Goal: Transaction & Acquisition: Purchase product/service

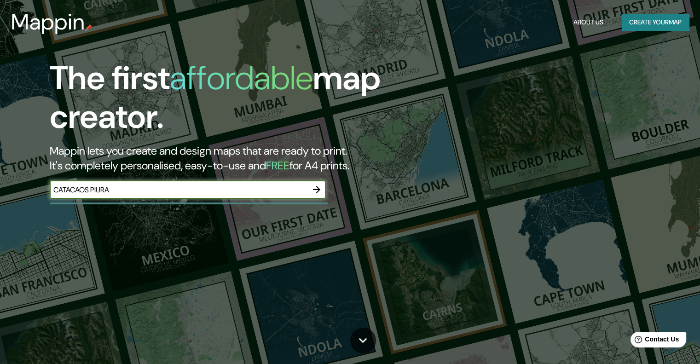
type input "CATACAOS PIURA"
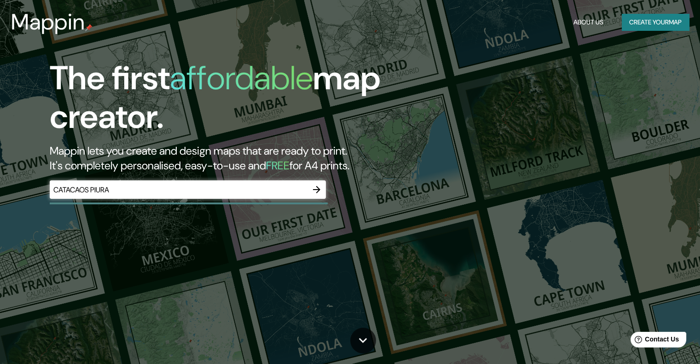
drag, startPoint x: 379, startPoint y: 163, endPoint x: 51, endPoint y: 149, distance: 328.7
click at [51, 149] on h2 "Mappin lets you create and design maps that are ready to print. It's completely…" at bounding box center [225, 158] width 350 height 29
copy h2 "Mappin lets you create and design maps that are ready to print. It's completely…"
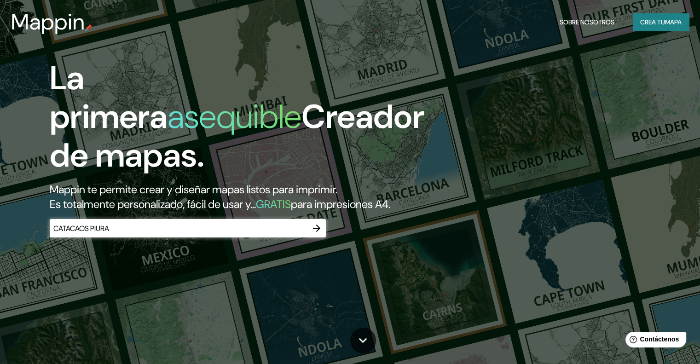
click at [315, 234] on icon "button" at bounding box center [316, 228] width 11 height 11
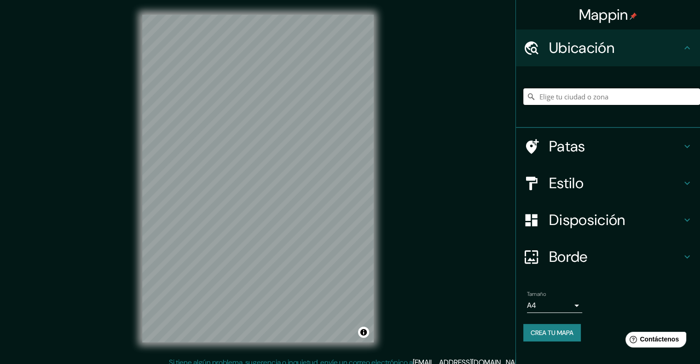
click at [569, 98] on input "Elige tu ciudad o zona" at bounding box center [611, 96] width 177 height 17
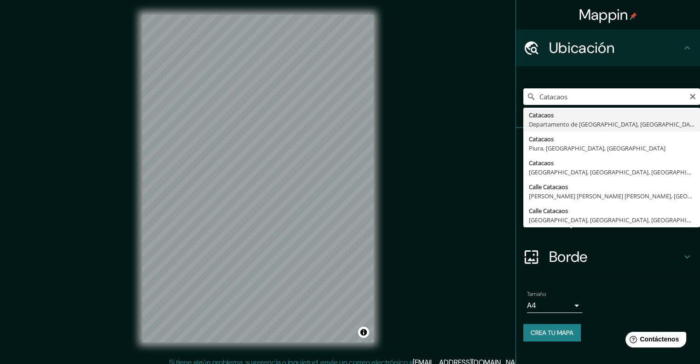
type input "Catacaos, [GEOGRAPHIC_DATA], [GEOGRAPHIC_DATA]"
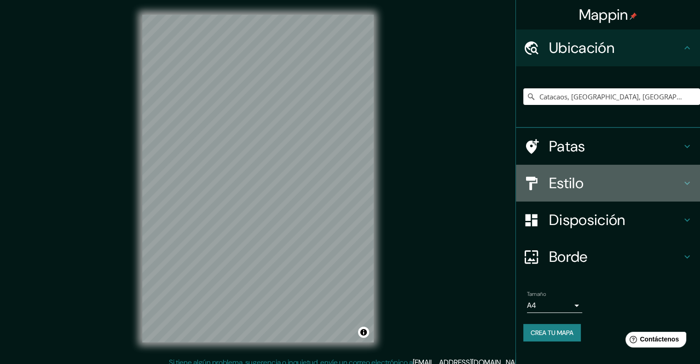
click at [683, 187] on icon at bounding box center [686, 183] width 11 height 11
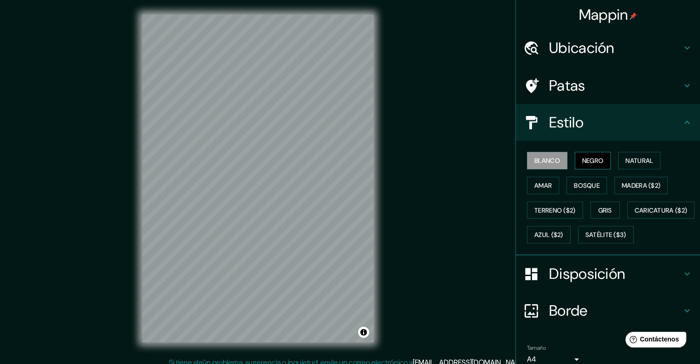
click at [575, 160] on button "Negro" at bounding box center [592, 160] width 36 height 17
click at [630, 157] on font "Natural" at bounding box center [639, 160] width 28 height 8
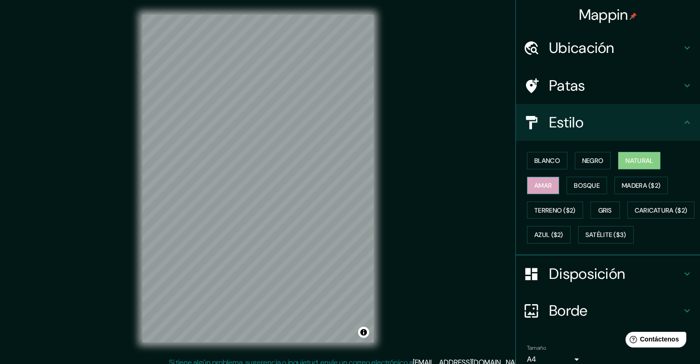
click at [540, 183] on font "Amar" at bounding box center [542, 185] width 17 height 8
click at [592, 183] on font "Bosque" at bounding box center [587, 185] width 26 height 8
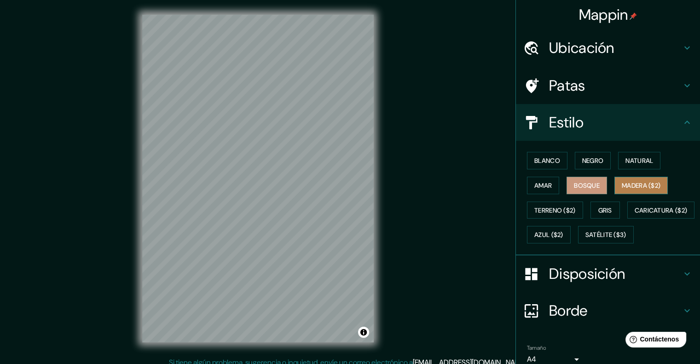
click at [640, 181] on font "Madera ($2)" at bounding box center [640, 185] width 39 height 8
click at [607, 204] on font "Gris" at bounding box center [605, 210] width 14 height 12
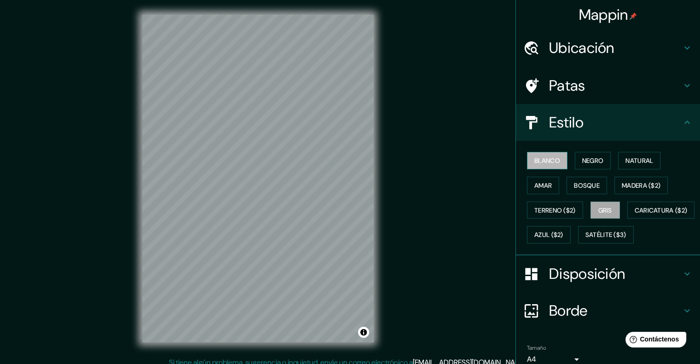
click at [544, 161] on font "Blanco" at bounding box center [547, 160] width 26 height 8
click at [681, 53] on icon at bounding box center [686, 47] width 11 height 11
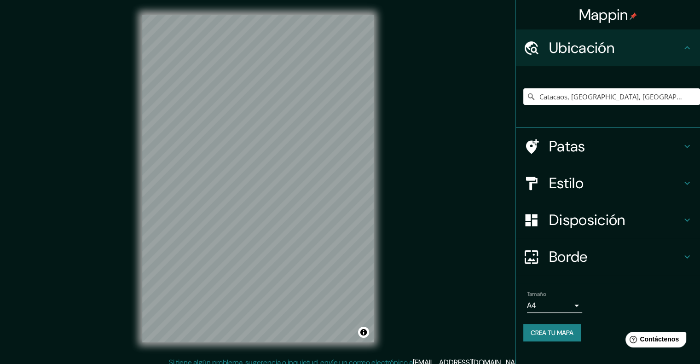
click at [680, 187] on h4 "Estilo" at bounding box center [615, 183] width 132 height 18
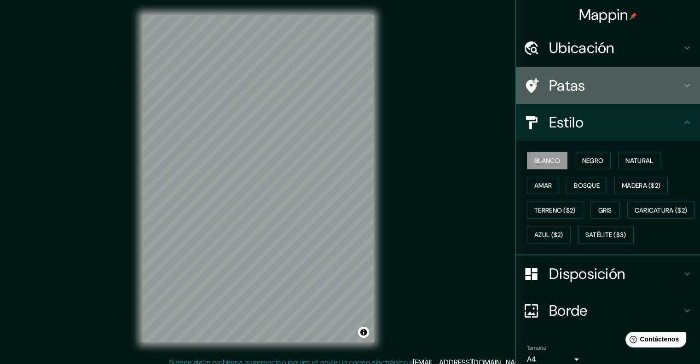
click at [662, 88] on h4 "Patas" at bounding box center [615, 85] width 132 height 18
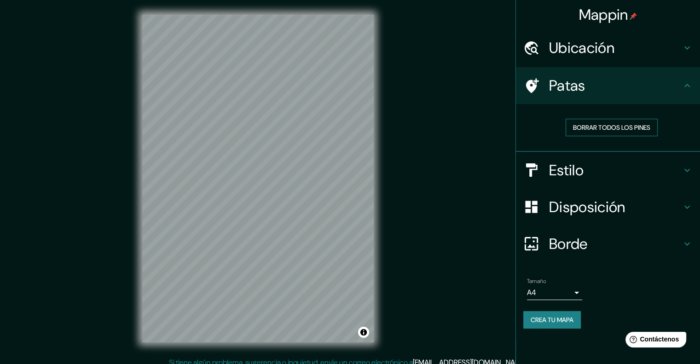
click at [616, 128] on font "Borrar todos los pines" at bounding box center [611, 127] width 77 height 8
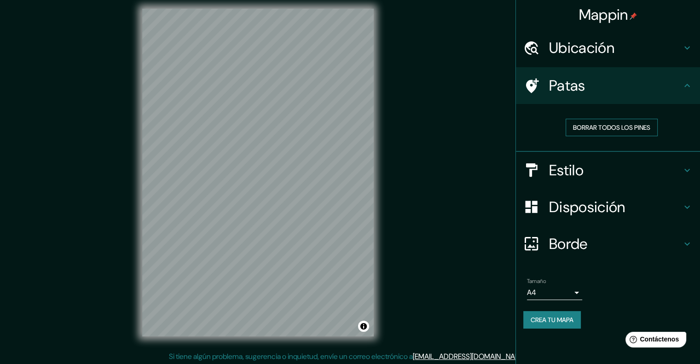
scroll to position [7, 0]
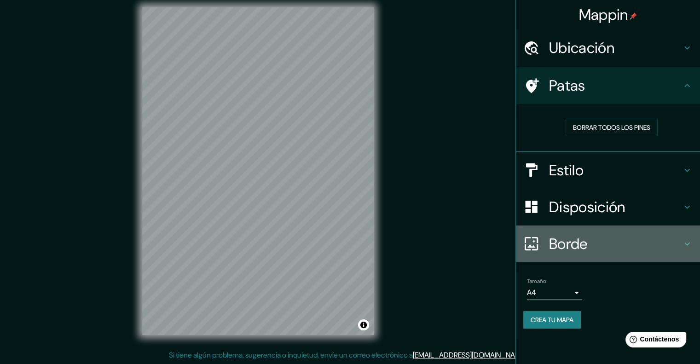
click at [602, 240] on h4 "Borde" at bounding box center [615, 244] width 132 height 18
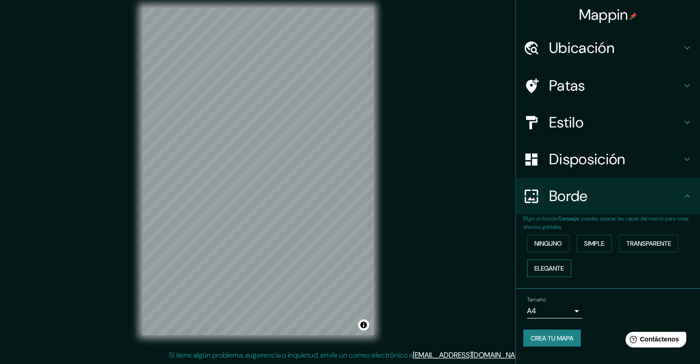
click at [554, 263] on font "Elegante" at bounding box center [548, 268] width 29 height 12
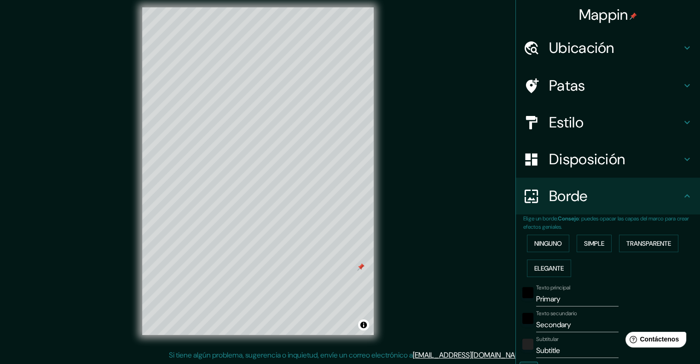
click at [377, 272] on div "© Mapbox © OpenStreetMap Improve this map" at bounding box center [257, 171] width 261 height 357
click at [550, 241] on font "Ninguno" at bounding box center [548, 243] width 28 height 8
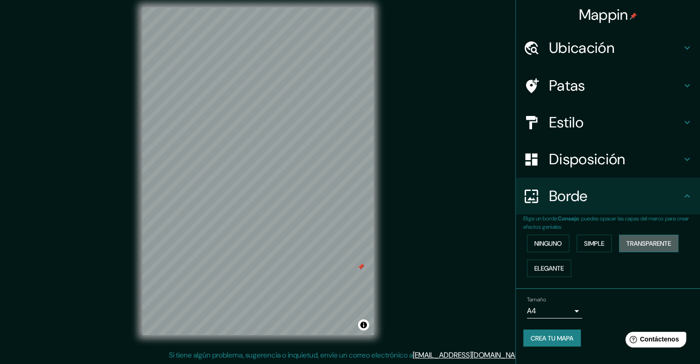
click at [647, 240] on font "Transparente" at bounding box center [648, 243] width 45 height 8
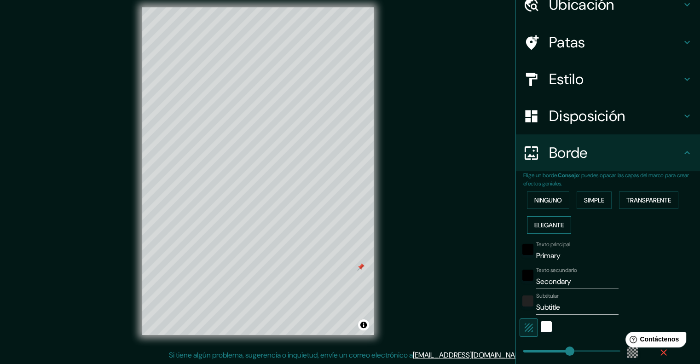
scroll to position [92, 0]
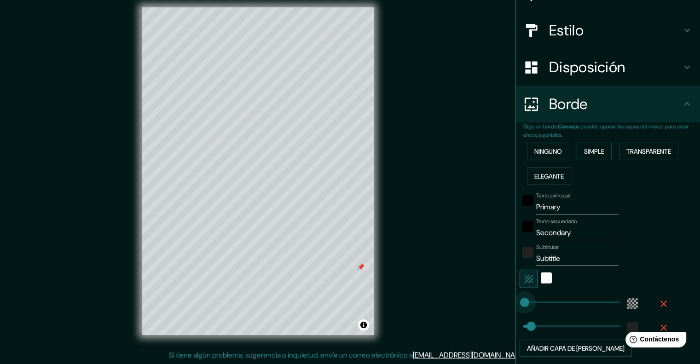
type input "159"
drag, startPoint x: 564, startPoint y: 296, endPoint x: 546, endPoint y: 298, distance: 18.0
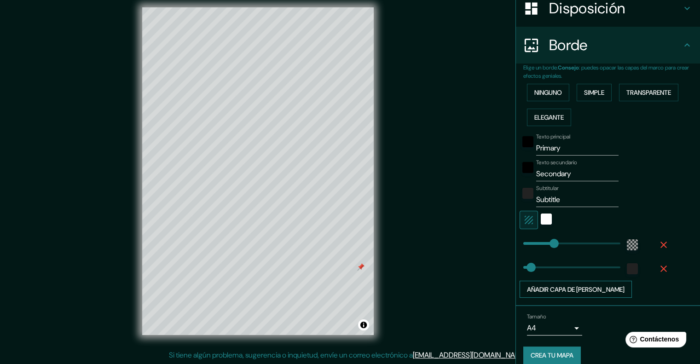
scroll to position [160, 0]
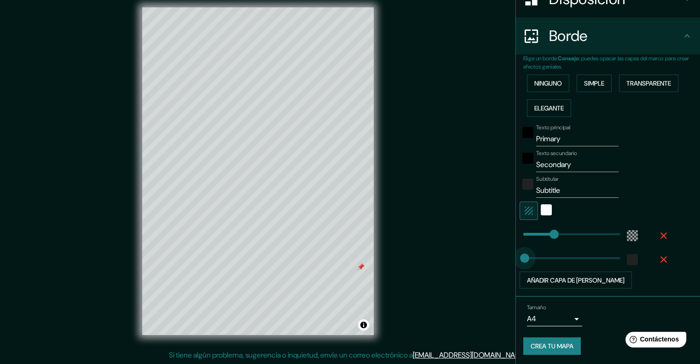
type input "87"
drag, startPoint x: 524, startPoint y: 259, endPoint x: 533, endPoint y: 259, distance: 8.7
click at [526, 187] on div at bounding box center [527, 187] width 17 height 22
click at [526, 193] on div at bounding box center [527, 187] width 17 height 22
click at [524, 179] on div "color-222222" at bounding box center [527, 183] width 11 height 11
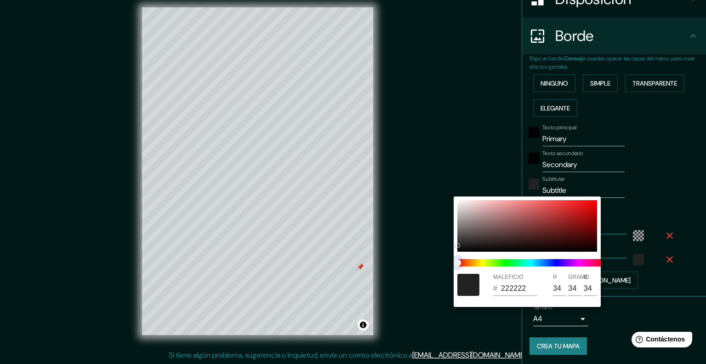
type input "212121"
type input "33"
drag, startPoint x: 458, startPoint y: 263, endPoint x: 574, endPoint y: 258, distance: 116.9
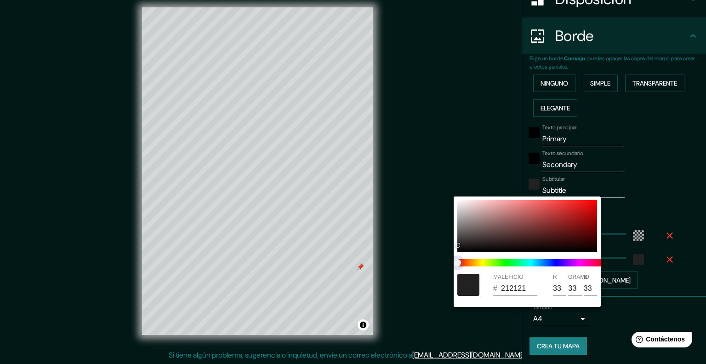
click at [574, 258] on div at bounding box center [531, 262] width 155 height 15
click at [580, 264] on span at bounding box center [531, 262] width 147 height 7
drag, startPoint x: 457, startPoint y: 259, endPoint x: 493, endPoint y: 262, distance: 36.0
click at [493, 262] on span at bounding box center [531, 262] width 147 height 7
click at [492, 238] on div at bounding box center [528, 226] width 140 height 52
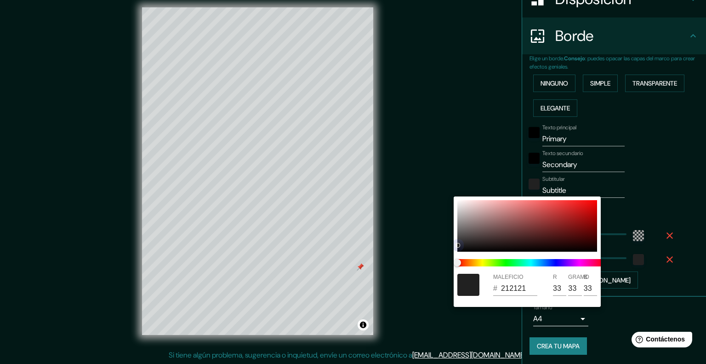
type input "403030"
type input "64"
type input "48"
click at [531, 218] on div at bounding box center [528, 226] width 140 height 52
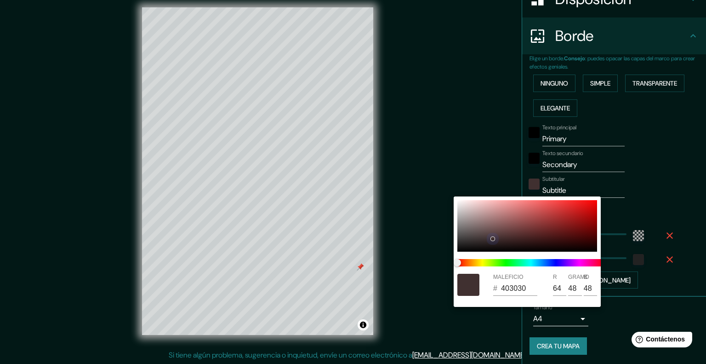
type input "A34D4D"
type input "163"
type input "77"
type input "A03A3A"
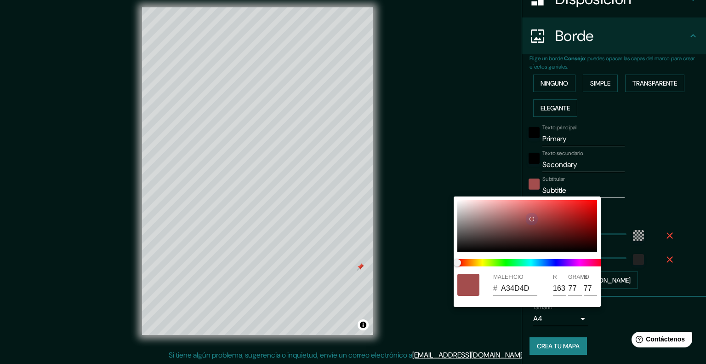
type input "160"
type input "58"
type input "9E3939"
type input "158"
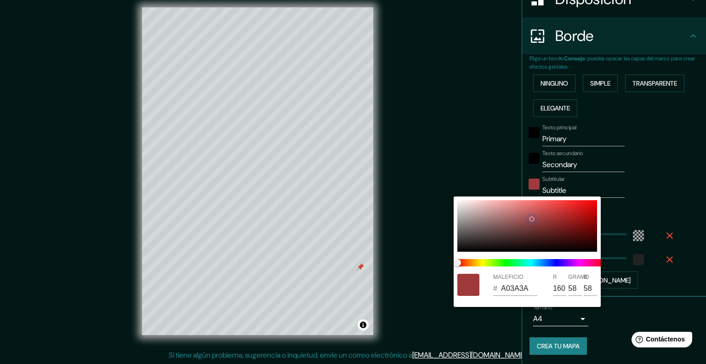
type input "57"
type input "9C3636"
type input "156"
type input "54"
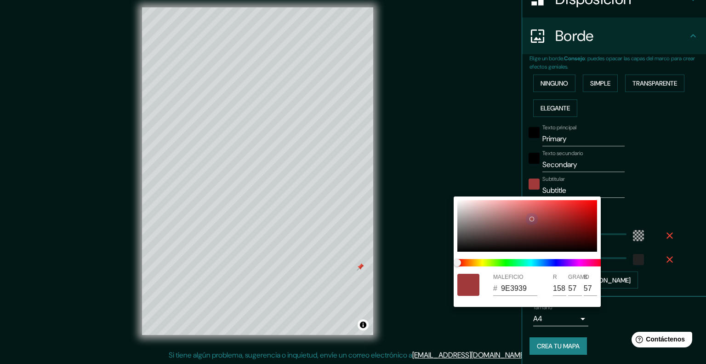
type input "54"
drag, startPoint x: 546, startPoint y: 219, endPoint x: 557, endPoint y: 220, distance: 10.6
click at [550, 220] on div at bounding box center [528, 226] width 140 height 52
type input "9C3434"
type input "52"
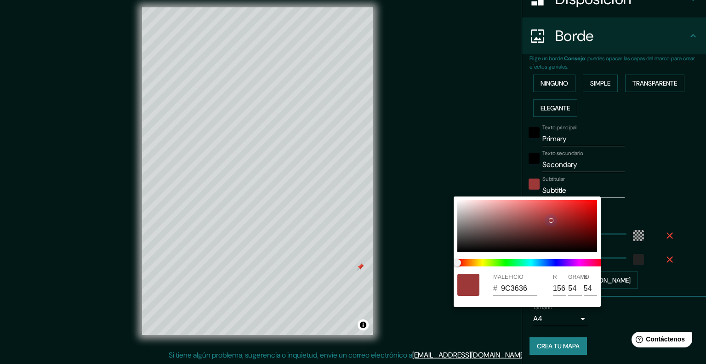
type input "52"
click at [565, 220] on div at bounding box center [528, 226] width 140 height 52
type input "9C2424"
type input "36"
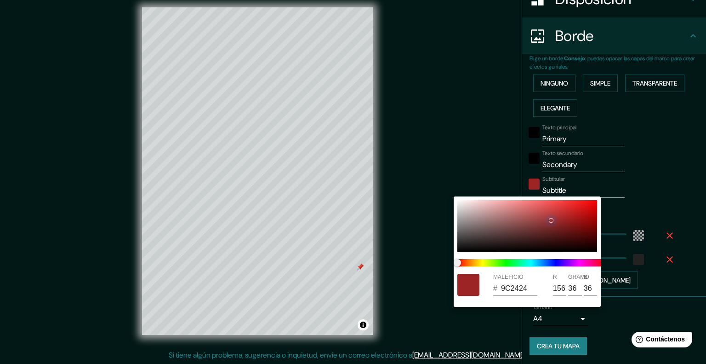
type input "952020"
type input "149"
type input "32"
type input "932020"
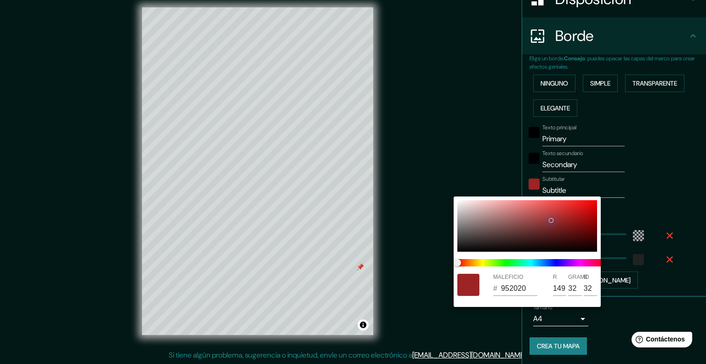
type input "147"
type input "8E1E1E"
type input "142"
type input "30"
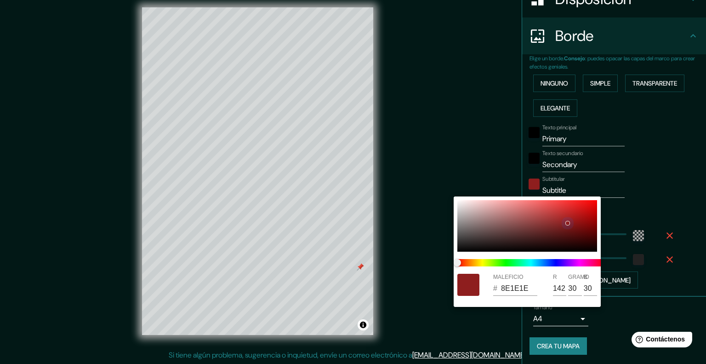
type input "8C1E1E"
type input "140"
click at [569, 223] on div at bounding box center [568, 223] width 4 height 4
type input "8C1D1D"
type input "29"
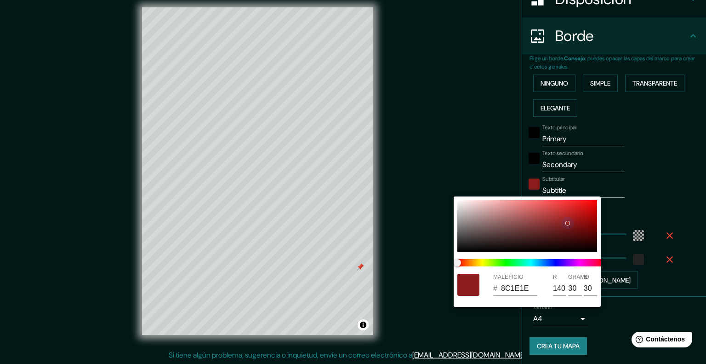
type input "29"
type input "8C1B1B"
type input "27"
click at [570, 223] on div at bounding box center [571, 224] width 4 height 4
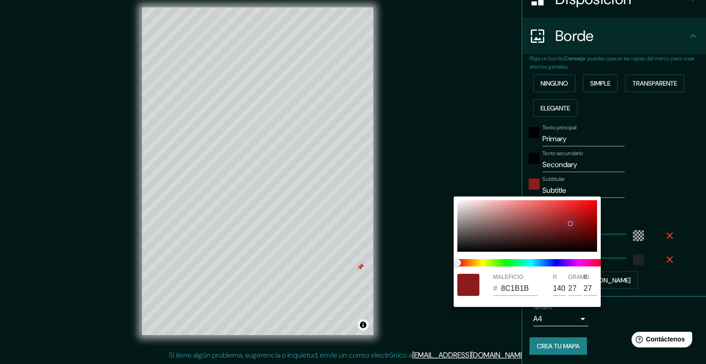
type input "871A1A"
type input "135"
type input "26"
type input "851919"
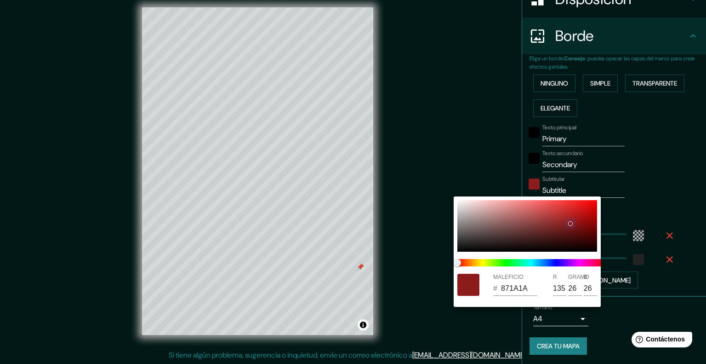
type input "133"
type input "25"
type input "821919"
type input "130"
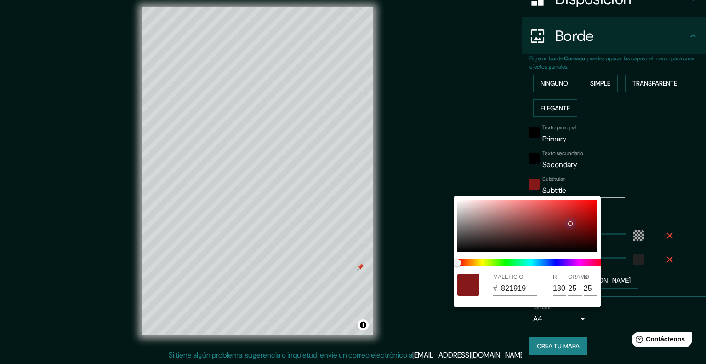
click at [570, 225] on div at bounding box center [571, 224] width 4 height 4
type input "6C1E1E"
type input "108"
type input "30"
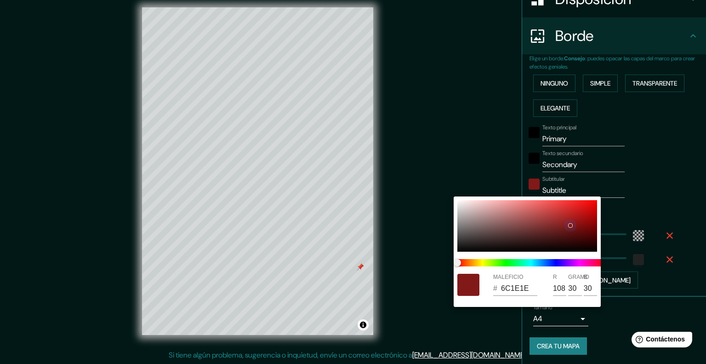
type input "651D1D"
type input "101"
type input "29"
type input "651E1E"
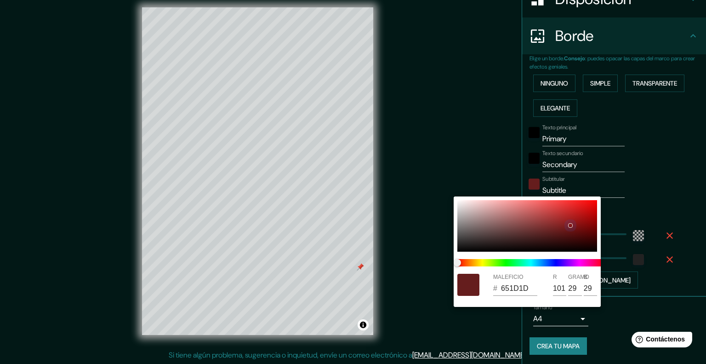
type input "30"
type input "621E1E"
type input "98"
type input "5E1E1E"
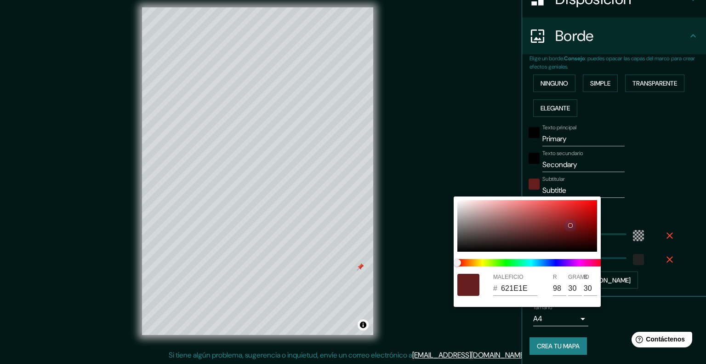
type input "94"
type input "591F1F"
type input "89"
type input "31"
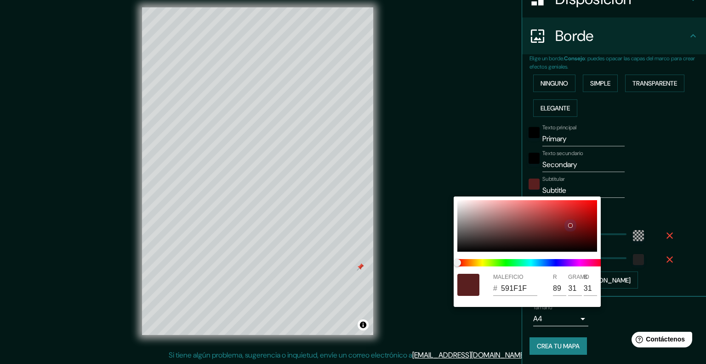
type input "552020"
type input "85"
type input "32"
type input "522222"
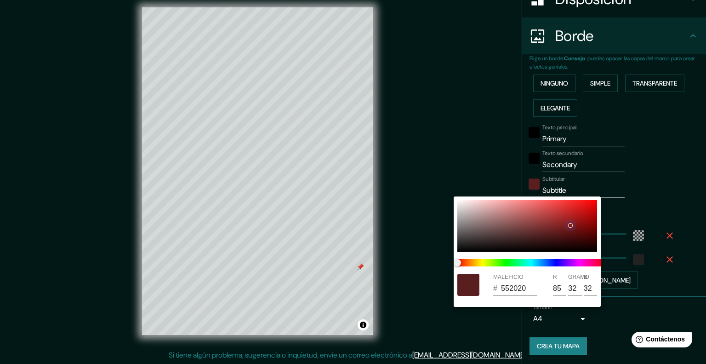
type input "82"
type input "34"
type input "502525"
type input "80"
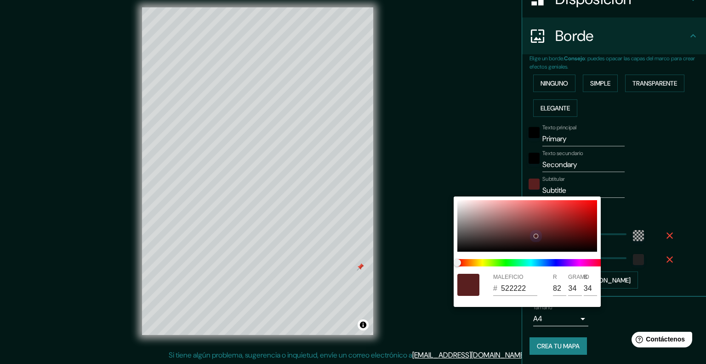
type input "37"
type input "502828"
type input "40"
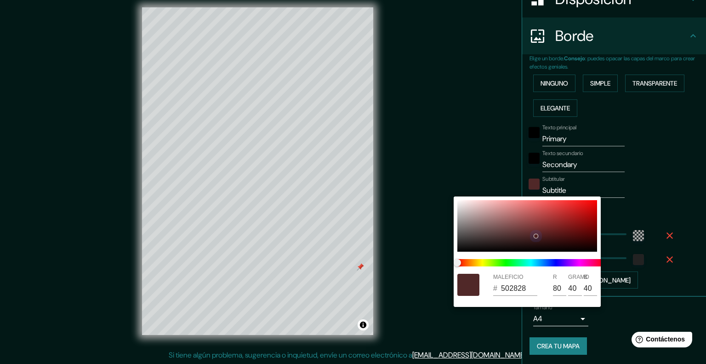
type input "502929"
type input "41"
type input "502B2B"
type input "43"
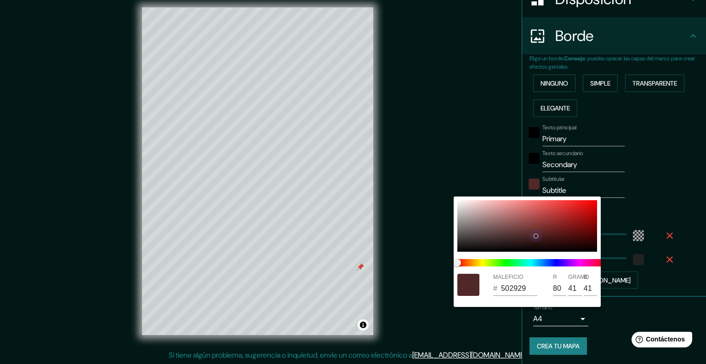
type input "43"
type input "502C2C"
type input "44"
type input "502D2D"
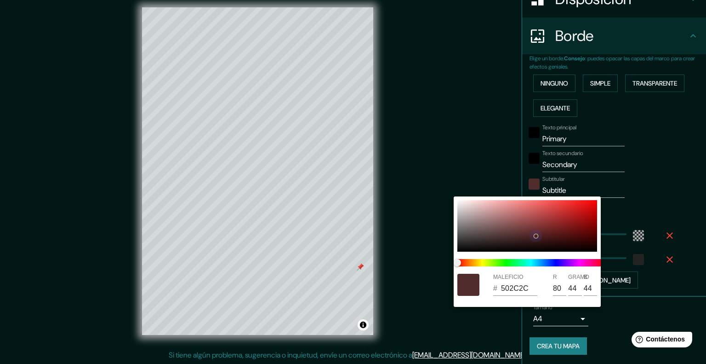
type input "45"
type input "502E2E"
type input "46"
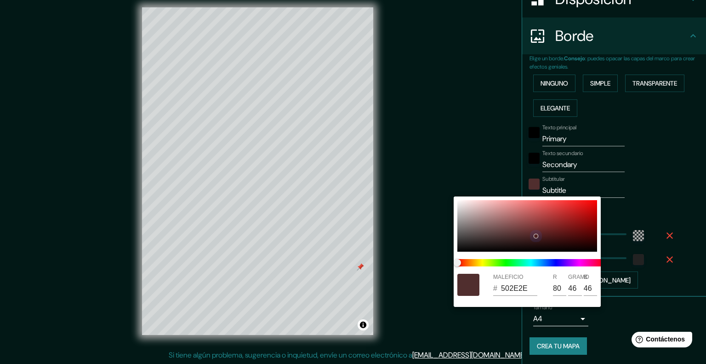
type input "502F2F"
type input "47"
type input "503030"
type input "48"
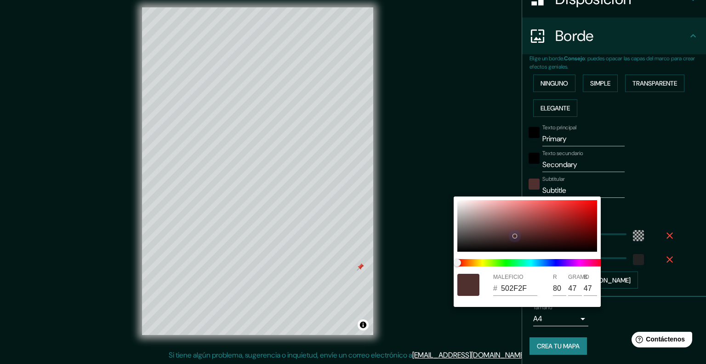
type input "48"
type input "503131"
type input "49"
type input "523333"
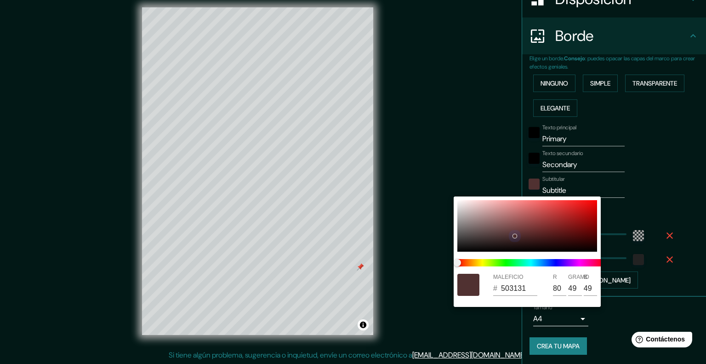
type input "82"
type input "51"
type input "523535"
type input "53"
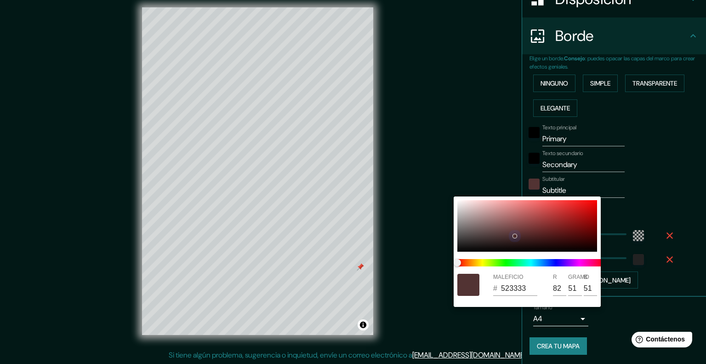
type input "53"
type input "523434"
type input "52"
type input "523333"
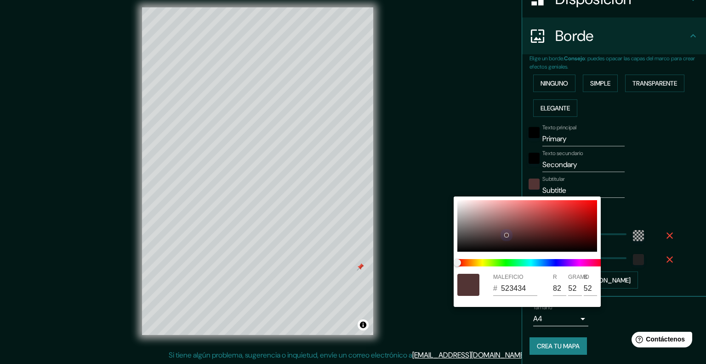
type input "51"
type input "523030"
type input "48"
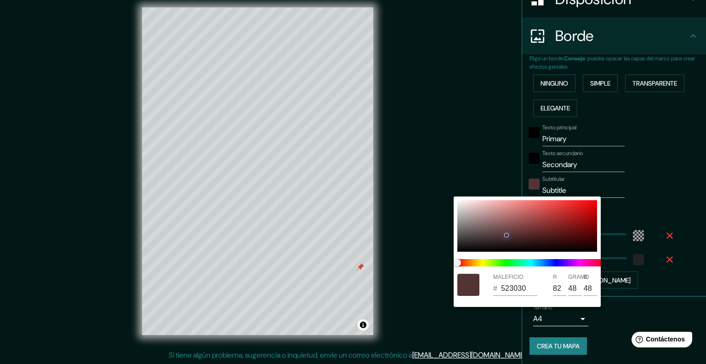
type input "522D2D"
type input "45"
type input "522929"
type input "41"
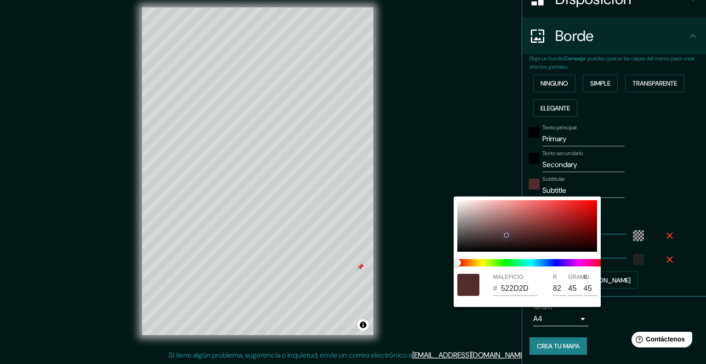
type input "41"
type input "522323"
type input "35"
type input "522121"
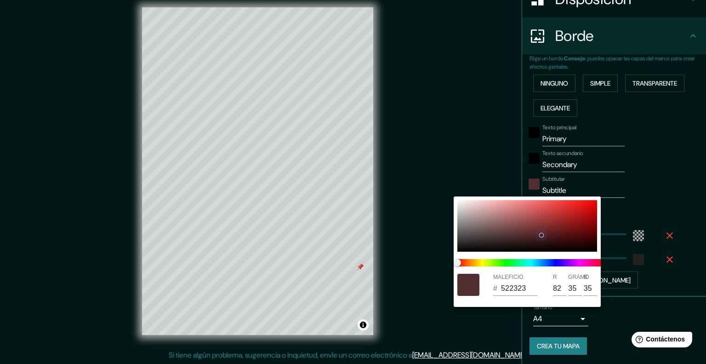
type input "33"
type input "521F1F"
type input "31"
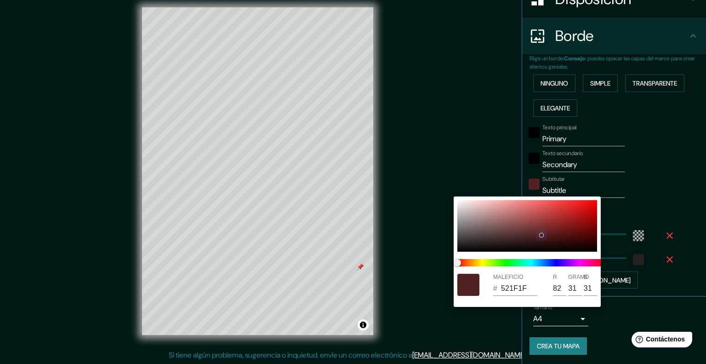
type input "521E1E"
type input "30"
type input "521D1D"
type input "29"
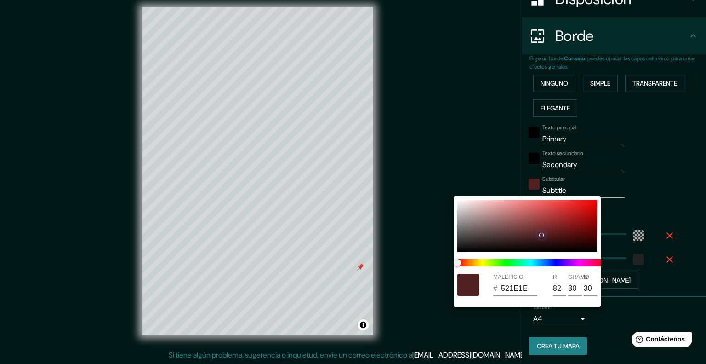
type input "29"
type input "521C1C"
type input "28"
type input "521B1B"
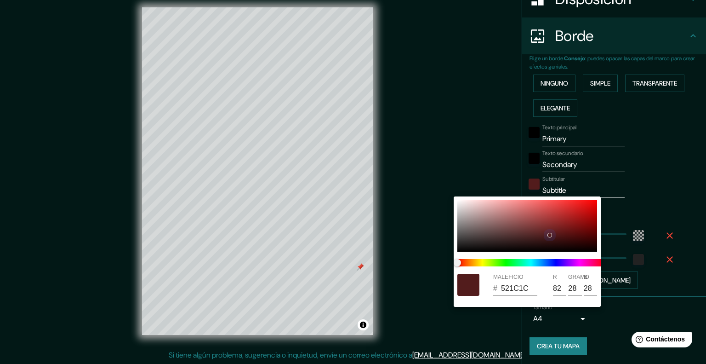
type input "27"
type input "521A1A"
type input "26"
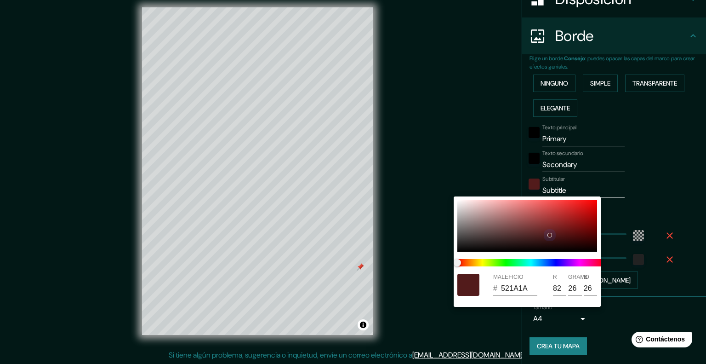
type input "521717"
type input "23"
type input "521515"
type input "21"
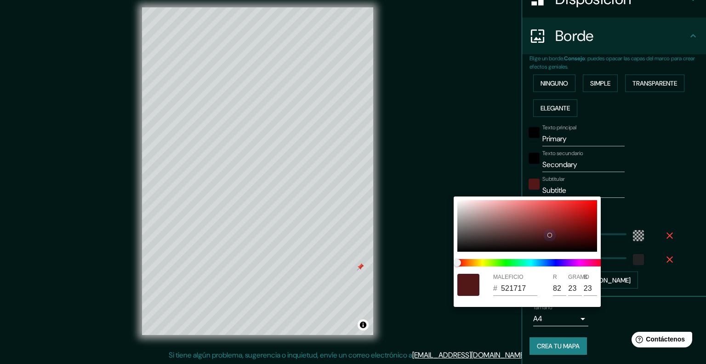
type input "21"
type input "521414"
type input "20"
type input "551111"
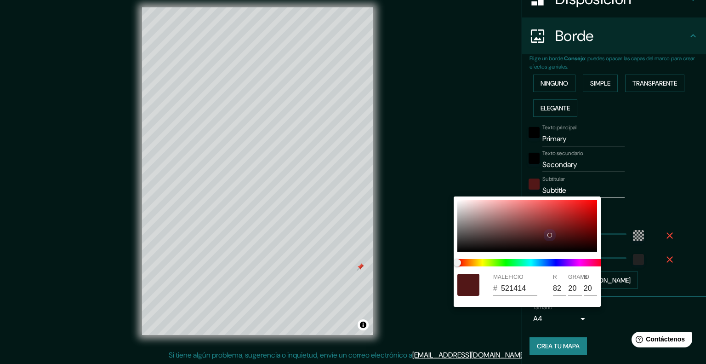
type input "85"
type input "17"
drag, startPoint x: 556, startPoint y: 231, endPoint x: 569, endPoint y: 234, distance: 13.7
click at [569, 234] on div at bounding box center [528, 226] width 140 height 52
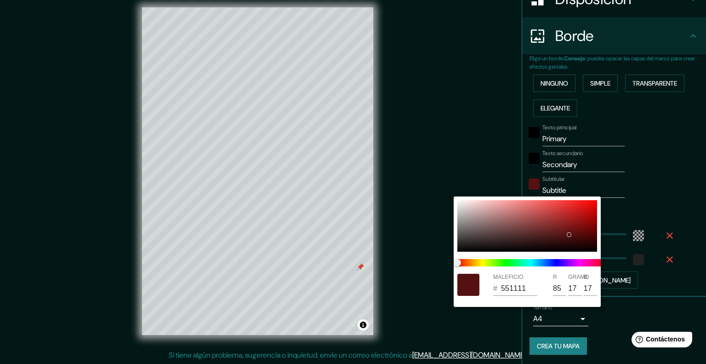
click at [641, 184] on div at bounding box center [353, 182] width 706 height 364
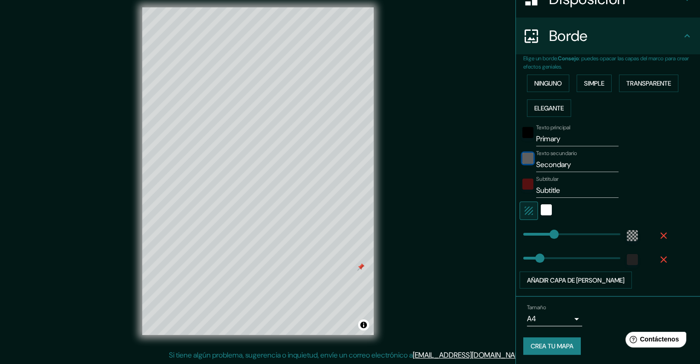
click at [523, 161] on div "negro" at bounding box center [527, 158] width 11 height 11
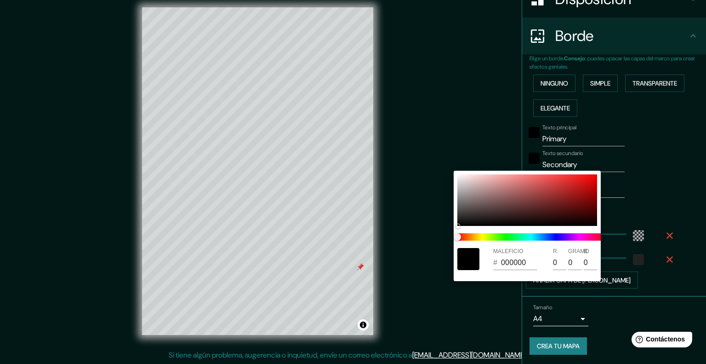
click at [620, 170] on div at bounding box center [353, 182] width 706 height 364
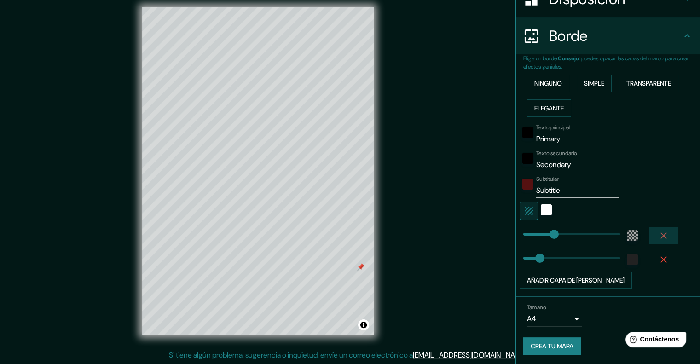
click at [660, 233] on icon "button" at bounding box center [663, 235] width 6 height 6
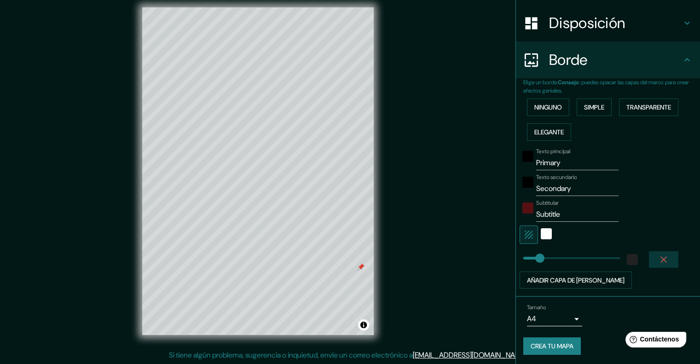
click at [660, 256] on icon "button" at bounding box center [663, 259] width 6 height 6
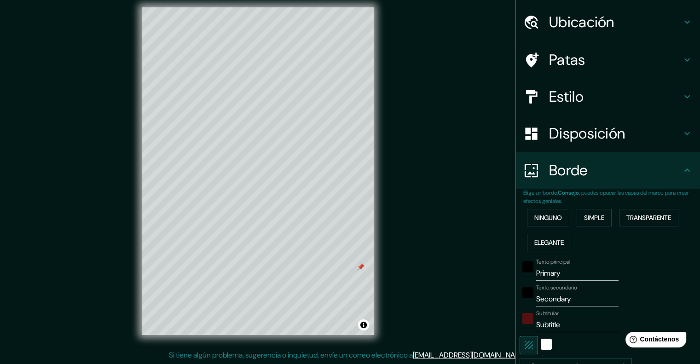
scroll to position [20, 0]
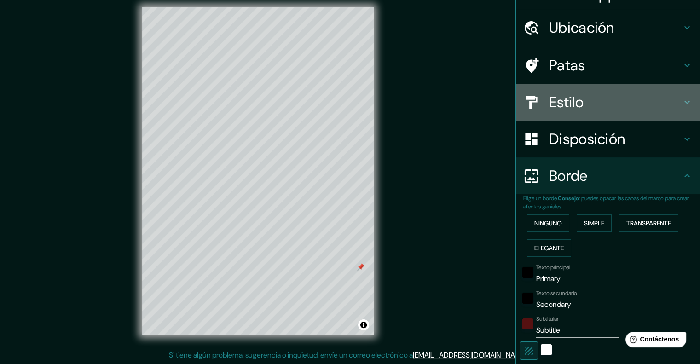
click at [596, 104] on h4 "Estilo" at bounding box center [615, 102] width 132 height 18
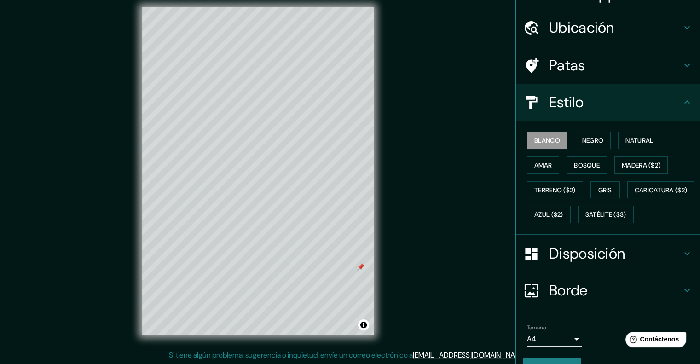
click at [588, 64] on h4 "Patas" at bounding box center [615, 65] width 132 height 18
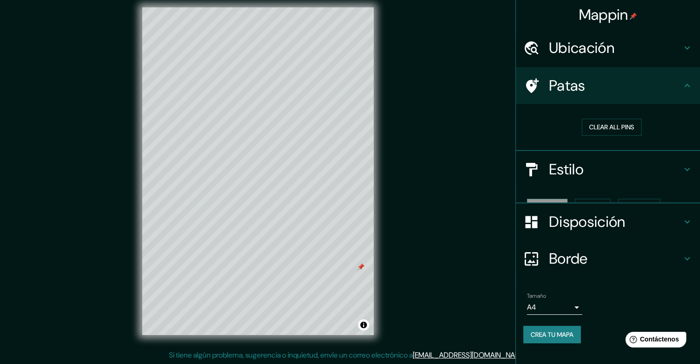
scroll to position [0, 0]
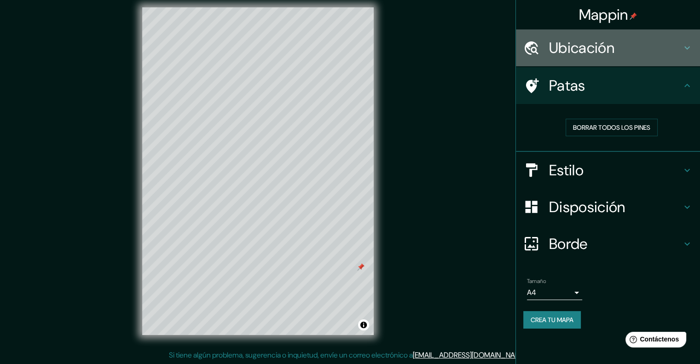
click at [588, 56] on font "Ubicación" at bounding box center [581, 47] width 65 height 19
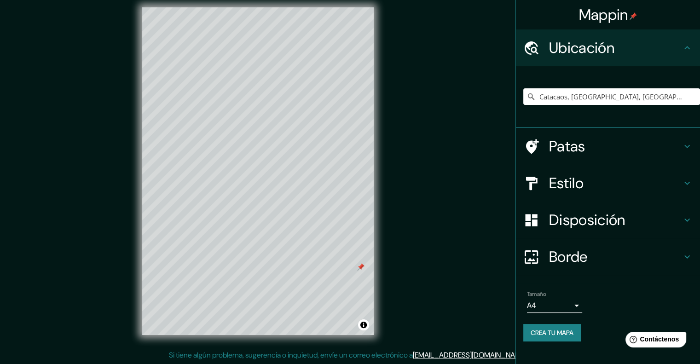
click at [678, 255] on h4 "Borde" at bounding box center [615, 256] width 132 height 18
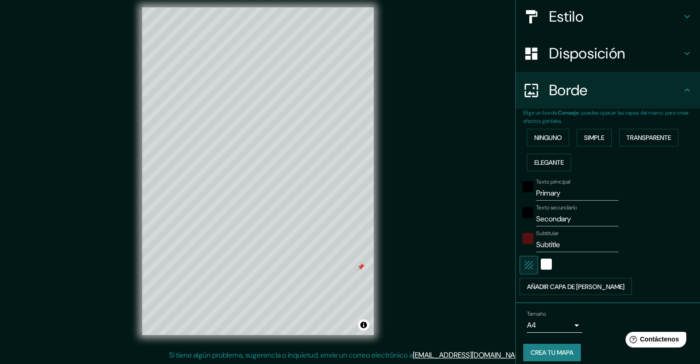
scroll to position [112, 0]
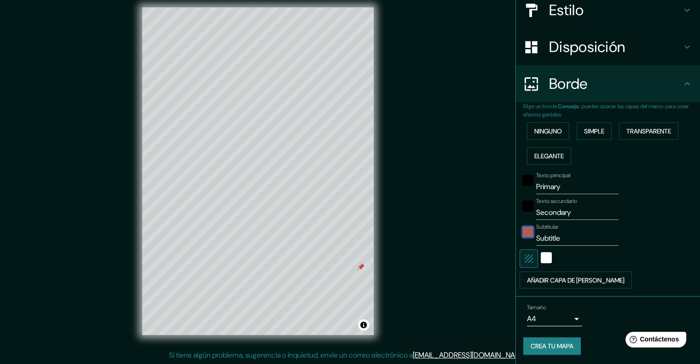
click at [522, 234] on div "color-551111" at bounding box center [527, 231] width 11 height 11
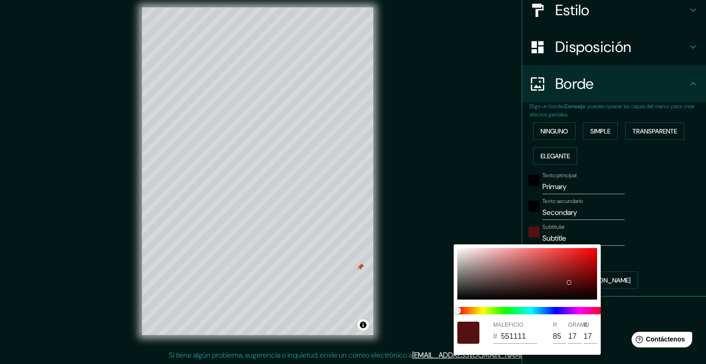
click at [657, 156] on div at bounding box center [353, 182] width 706 height 364
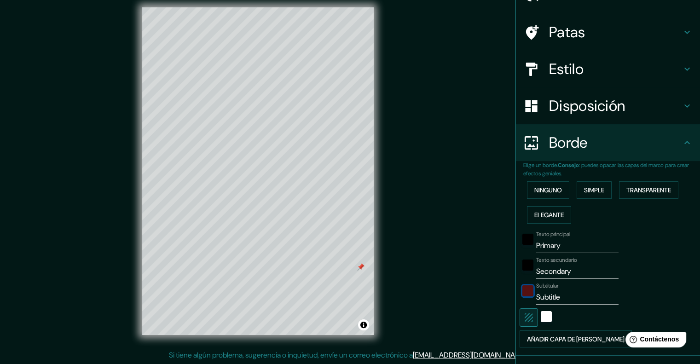
scroll to position [0, 0]
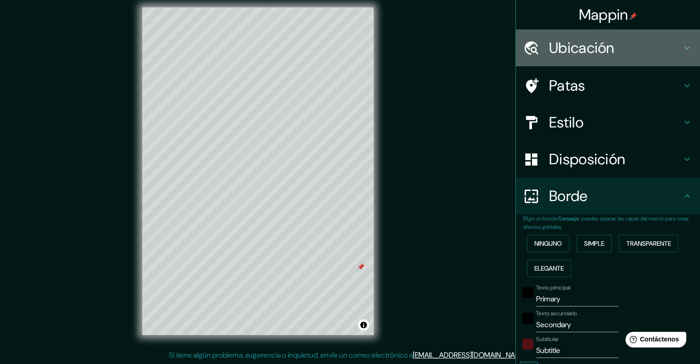
click at [672, 47] on h4 "Ubicación" at bounding box center [615, 48] width 132 height 18
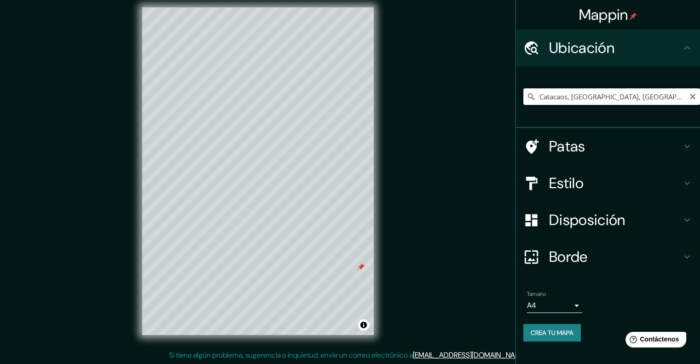
click at [675, 99] on input "Catacaos, [GEOGRAPHIC_DATA], [GEOGRAPHIC_DATA]" at bounding box center [611, 96] width 177 height 17
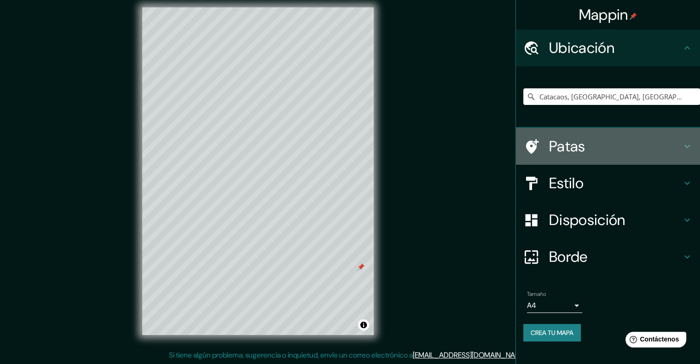
click at [680, 148] on h4 "Patas" at bounding box center [615, 146] width 132 height 18
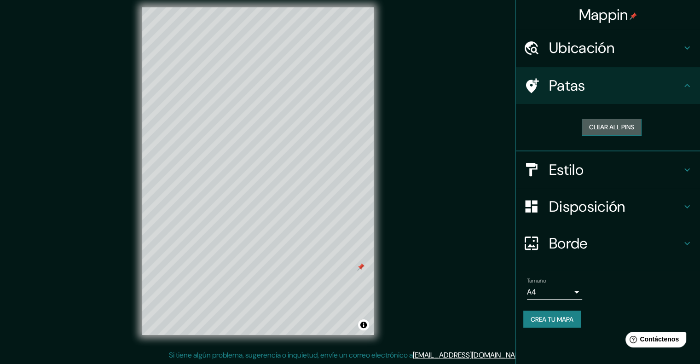
click at [618, 125] on button "Clear all pins" at bounding box center [611, 127] width 60 height 17
click at [612, 125] on button "Clear all pins" at bounding box center [611, 127] width 60 height 17
click at [590, 126] on button "Clear all pins" at bounding box center [611, 127] width 60 height 17
click at [589, 125] on button "Clear all pins" at bounding box center [611, 127] width 60 height 17
click at [589, 124] on button "Clear all pins" at bounding box center [611, 127] width 60 height 17
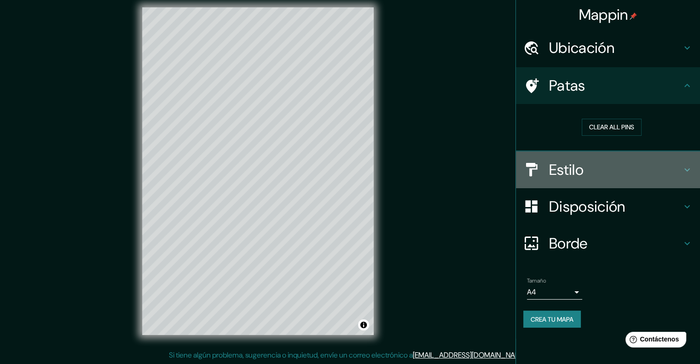
click at [546, 175] on div at bounding box center [536, 169] width 26 height 16
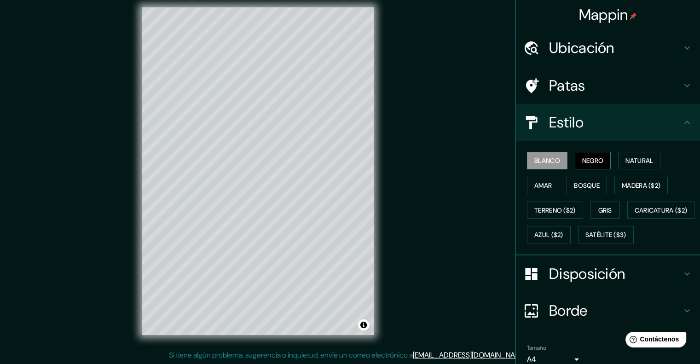
click at [583, 162] on font "Negro" at bounding box center [593, 160] width 22 height 8
click at [625, 160] on font "Natural" at bounding box center [639, 160] width 28 height 8
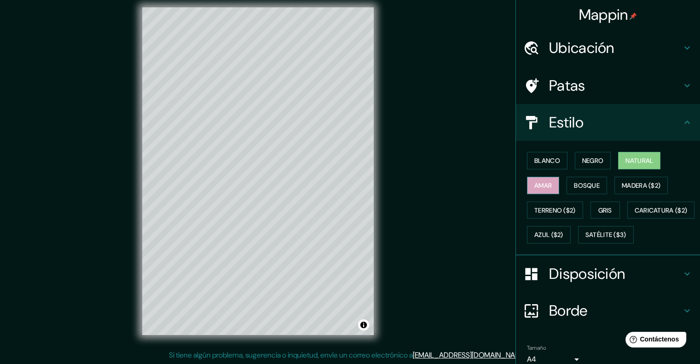
click at [539, 179] on font "Amar" at bounding box center [542, 185] width 17 height 12
click at [580, 185] on font "Bosque" at bounding box center [587, 185] width 26 height 8
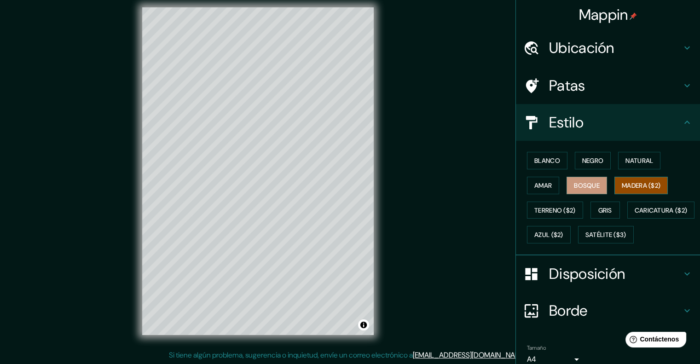
click at [631, 185] on font "Madera ($2)" at bounding box center [640, 185] width 39 height 8
click at [541, 207] on font "Terreno ($2)" at bounding box center [554, 210] width 41 height 8
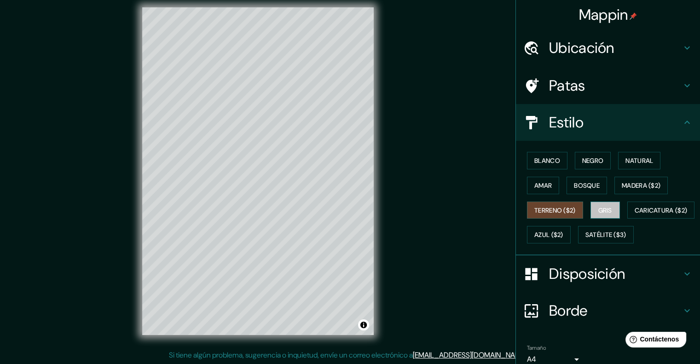
click at [598, 208] on font "Gris" at bounding box center [605, 210] width 14 height 8
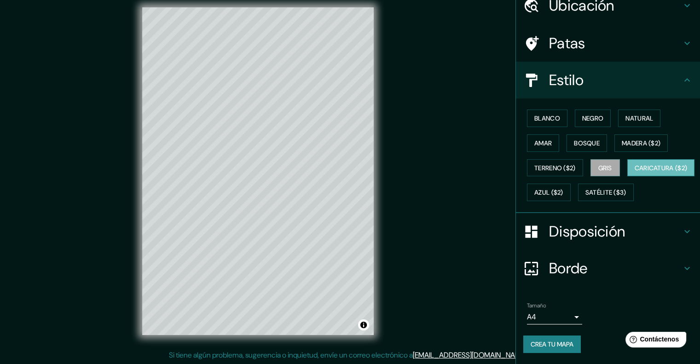
click at [634, 172] on font "Caricatura ($2)" at bounding box center [660, 168] width 53 height 8
click at [563, 189] on font "Azul ($2)" at bounding box center [548, 193] width 29 height 8
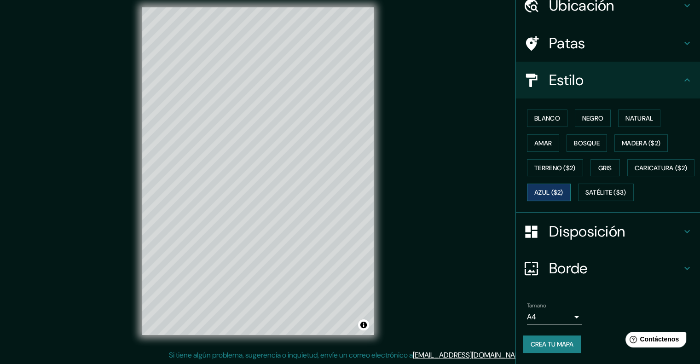
scroll to position [64, 0]
click at [543, 341] on font "Crea tu mapa" at bounding box center [551, 344] width 43 height 8
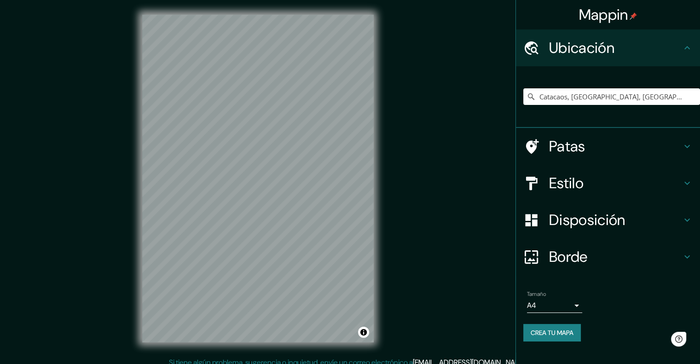
scroll to position [7, 0]
